Goal: Information Seeking & Learning: Learn about a topic

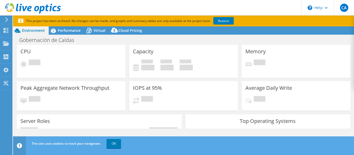
select select "USD"
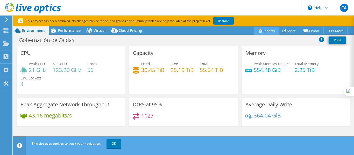
click at [264, 31] on link "Reports" at bounding box center [266, 31] width 25 height 8
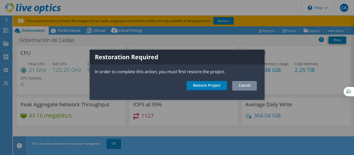
click at [245, 86] on link "Cancel" at bounding box center [244, 86] width 25 height 10
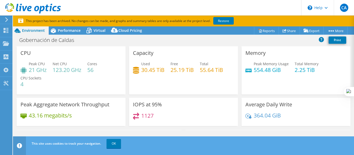
click at [61, 31] on span "Performance" at bounding box center [69, 30] width 23 height 5
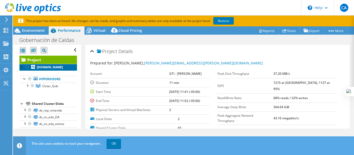
click at [55, 67] on b "[DOMAIN_NAME]" at bounding box center [50, 67] width 26 height 4
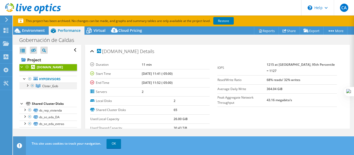
click at [26, 88] on div at bounding box center [27, 85] width 5 height 5
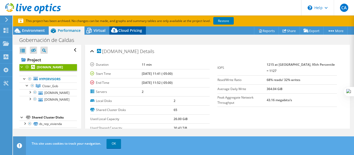
click at [115, 30] on icon at bounding box center [114, 30] width 7 height 5
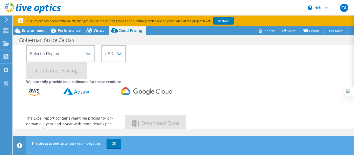
scroll to position [34, 0]
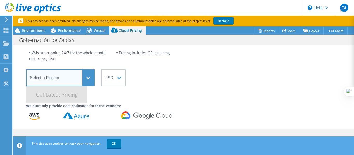
click at [90, 81] on select "Select a Region [GEOGRAPHIC_DATA] ([GEOGRAPHIC_DATA]) [GEOGRAPHIC_DATA] ([GEOGR…" at bounding box center [60, 77] width 68 height 17
select select "[GEOGRAPHIC_DATA]"
click at [26, 69] on select "Select a Region [GEOGRAPHIC_DATA] ([GEOGRAPHIC_DATA]) [GEOGRAPHIC_DATA] ([GEOGR…" at bounding box center [60, 77] width 68 height 17
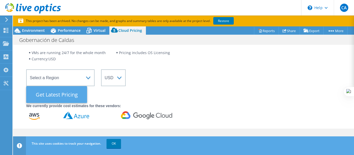
click at [73, 101] on Latest "Get Latest Pricing" at bounding box center [56, 94] width 61 height 17
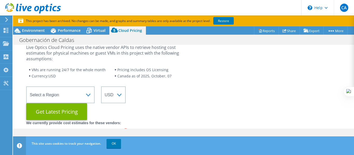
scroll to position [0, 0]
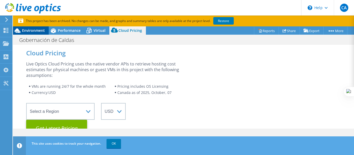
click at [33, 34] on div "Environment" at bounding box center [31, 30] width 36 height 8
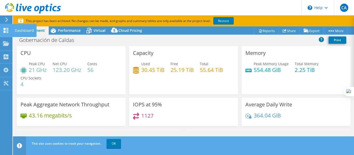
click at [14, 31] on div "Dashboard" at bounding box center [24, 30] width 24 height 13
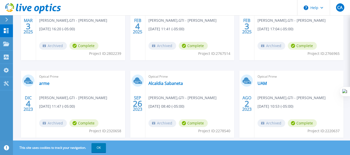
scroll to position [132, 0]
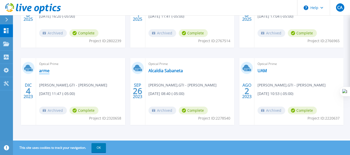
click at [42, 71] on link "arme" at bounding box center [44, 70] width 10 height 5
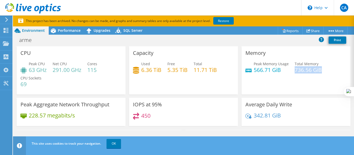
drag, startPoint x: 293, startPoint y: 69, endPoint x: 319, endPoint y: 69, distance: 26.4
click at [319, 69] on div "Peak Memory Usage 566.71 GiB Total Memory 736.56 GiB" at bounding box center [295, 69] width 101 height 17
drag, startPoint x: 281, startPoint y: 69, endPoint x: 252, endPoint y: 72, distance: 29.2
click at [254, 72] on h4 "566.71 GiB" at bounding box center [271, 70] width 35 height 6
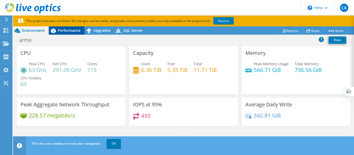
click at [68, 31] on span "Performance" at bounding box center [69, 30] width 23 height 5
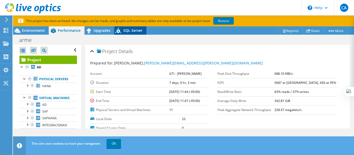
click at [138, 31] on span "SQL Server" at bounding box center [132, 30] width 19 height 5
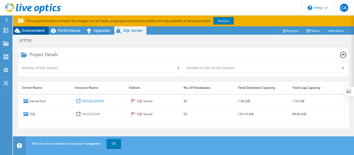
click at [30, 33] on div "Environment" at bounding box center [31, 30] width 36 height 8
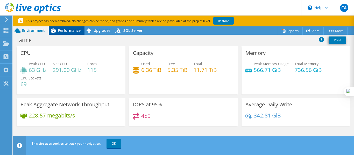
click at [66, 32] on span "Performance" at bounding box center [69, 30] width 23 height 5
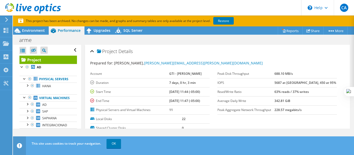
drag, startPoint x: 77, startPoint y: 72, endPoint x: 78, endPoint y: 88, distance: 15.6
click at [78, 88] on aside "Open All Close All Hide Excluded Nodes Project Tree Filter" at bounding box center [47, 87] width 68 height 84
click at [27, 88] on div at bounding box center [27, 85] width 5 height 5
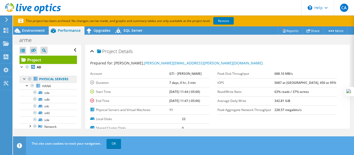
click at [46, 78] on link "Physical Servers" at bounding box center [48, 79] width 58 height 7
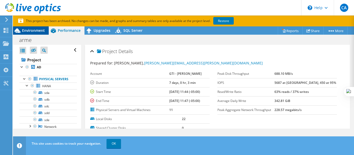
click at [26, 30] on span "Environment" at bounding box center [33, 30] width 23 height 5
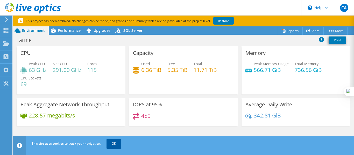
click at [117, 141] on link "OK" at bounding box center [114, 143] width 15 height 9
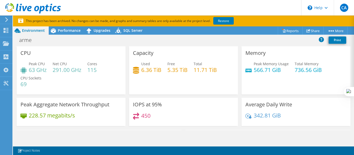
drag, startPoint x: 354, startPoint y: 63, endPoint x: 354, endPoint y: 81, distance: 17.4
click at [354, 81] on div at bounding box center [354, 77] width 0 height 155
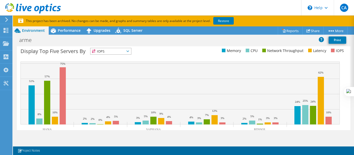
scroll to position [232, 0]
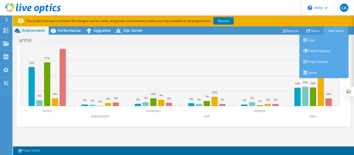
click at [332, 31] on circle at bounding box center [332, 30] width 1 height 1
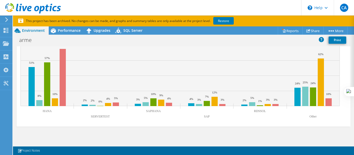
click at [270, 50] on rect at bounding box center [179, 74] width 319 height 63
click at [286, 31] on link "Reports" at bounding box center [290, 31] width 25 height 8
click at [284, 33] on link "Reports" at bounding box center [290, 31] width 25 height 8
click at [61, 34] on div "Performance" at bounding box center [67, 30] width 36 height 8
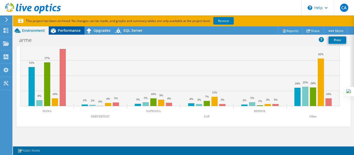
scroll to position [0, 0]
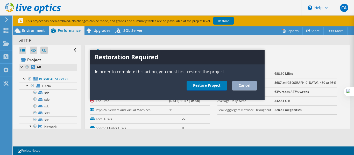
click at [37, 66] on div at bounding box center [177, 77] width 354 height 155
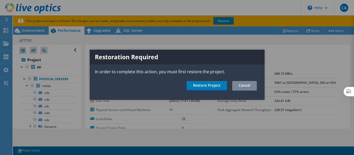
click at [250, 88] on link "Cancel" at bounding box center [244, 86] width 25 height 10
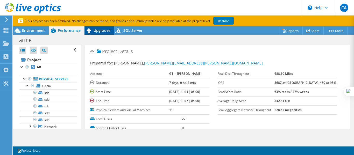
click at [103, 30] on span "Upgrades" at bounding box center [102, 30] width 17 height 5
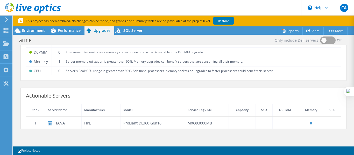
scroll to position [45, 0]
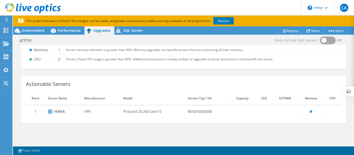
click at [111, 114] on td "HPE" at bounding box center [101, 111] width 39 height 13
